Goal: Navigation & Orientation: Find specific page/section

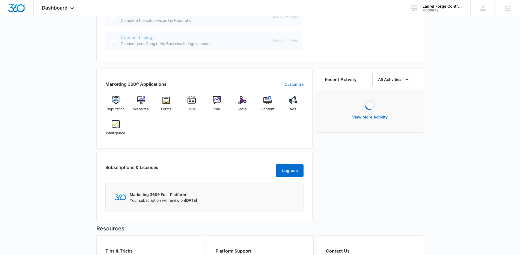
scroll to position [288, 0]
click at [148, 105] on div "Websites" at bounding box center [140, 106] width 21 height 20
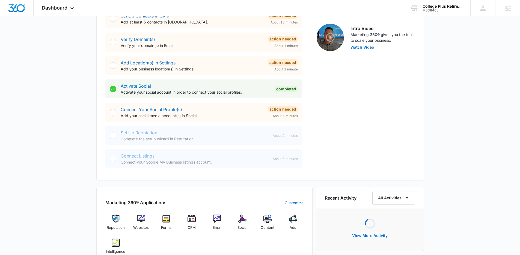
scroll to position [254, 0]
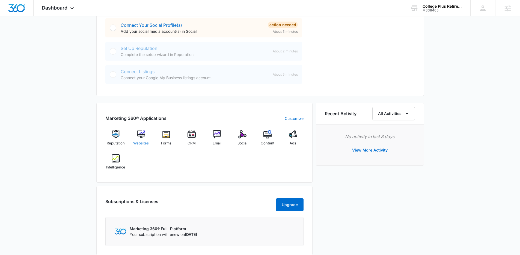
click at [144, 143] on span "Websites" at bounding box center [141, 143] width 16 height 5
